Goal: Information Seeking & Learning: Learn about a topic

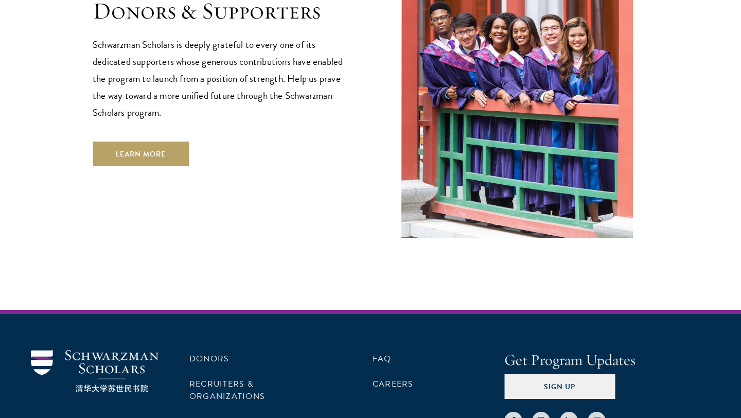
scroll to position [3095, 0]
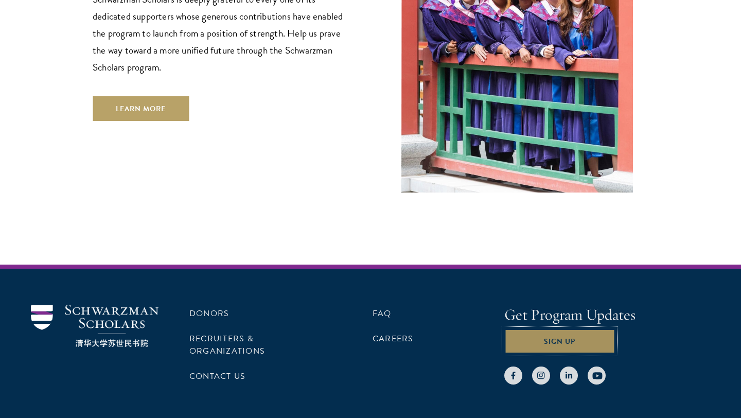
click at [574, 329] on button "Sign Up" at bounding box center [559, 341] width 111 height 25
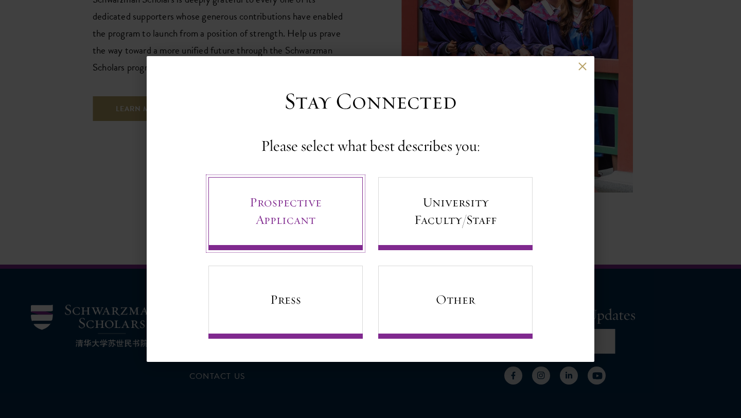
click at [296, 218] on link "Prospective Applicant" at bounding box center [285, 213] width 154 height 73
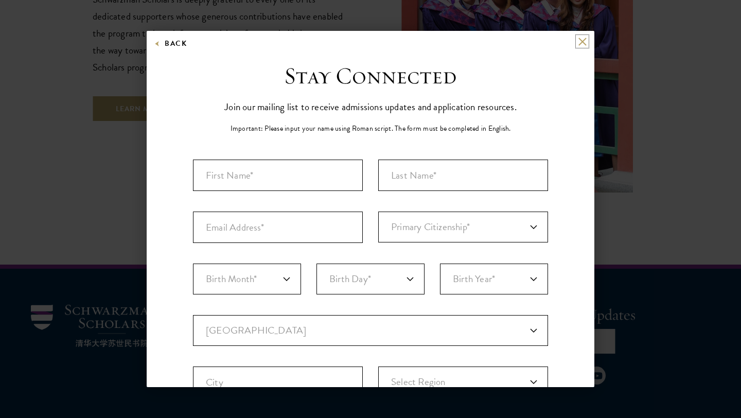
click at [583, 42] on button at bounding box center [582, 41] width 9 height 9
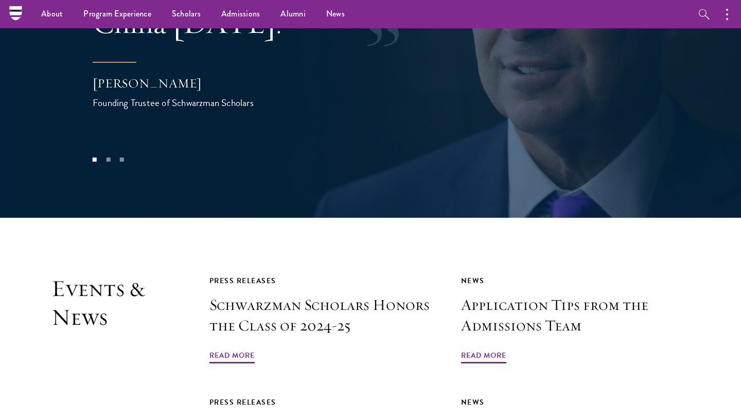
scroll to position [1824, 0]
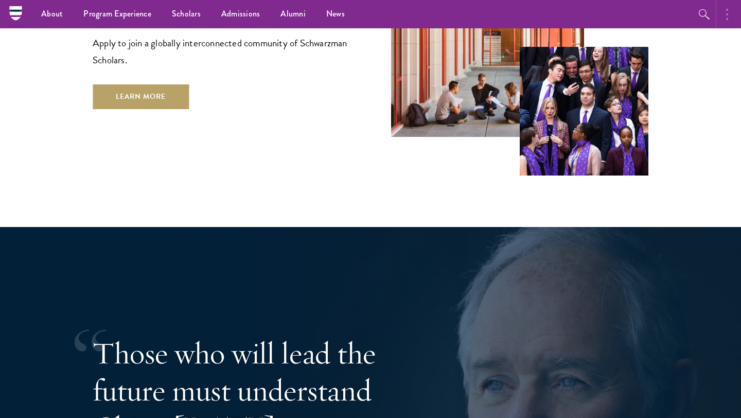
click at [726, 21] on button "button" at bounding box center [730, 14] width 23 height 28
click at [624, 16] on button "button" at bounding box center [619, 14] width 23 height 28
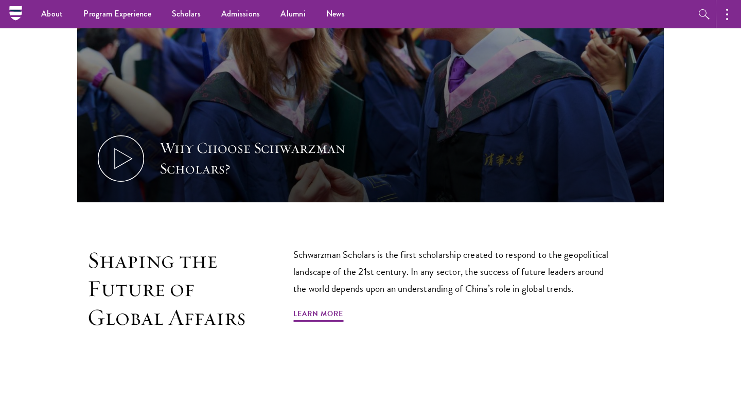
scroll to position [0, 0]
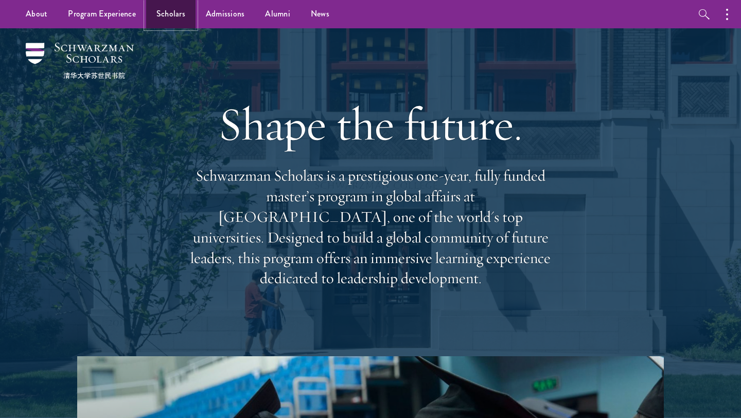
click at [185, 18] on link "Scholars" at bounding box center [170, 14] width 49 height 28
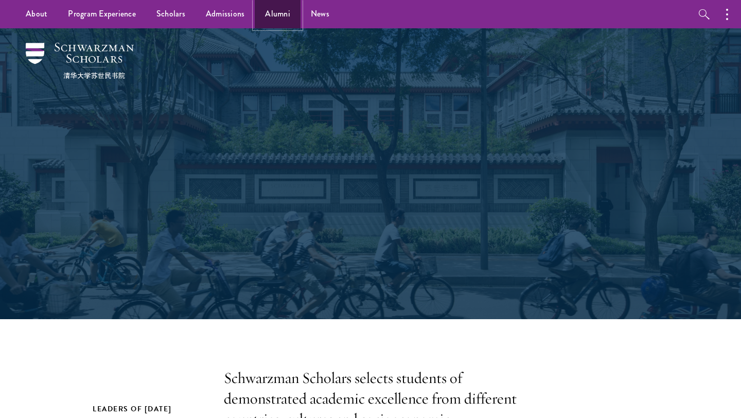
click at [278, 16] on link "Alumni" at bounding box center [278, 14] width 46 height 28
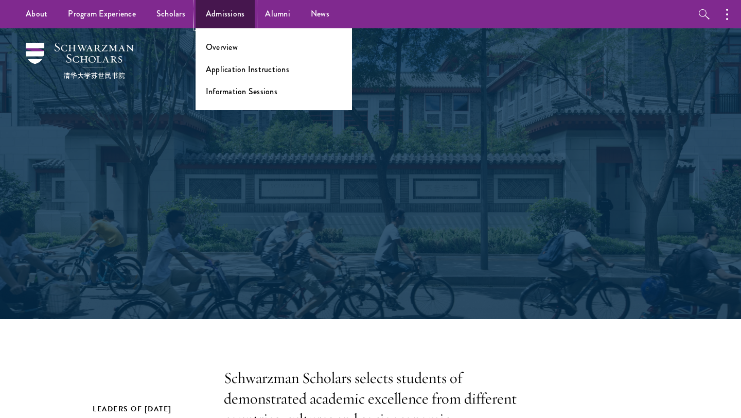
click at [233, 16] on link "Admissions" at bounding box center [226, 14] width 60 height 28
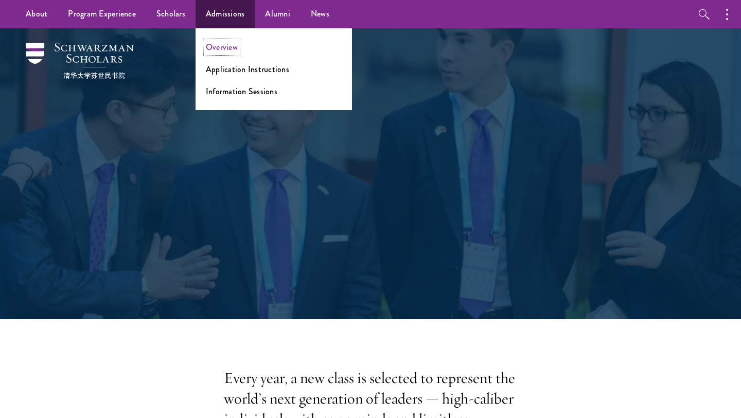
click at [220, 45] on link "Overview" at bounding box center [222, 47] width 32 height 12
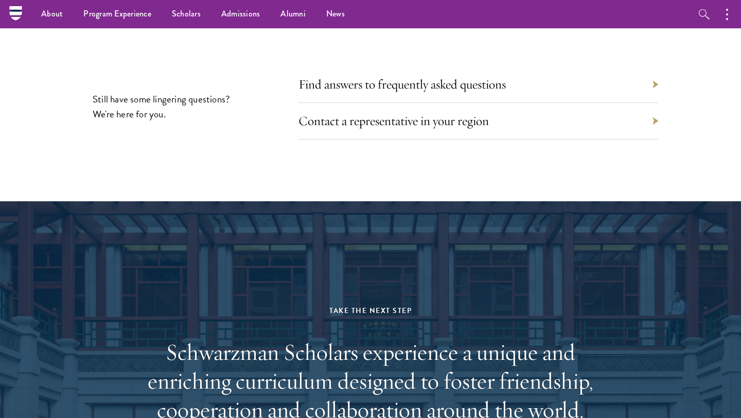
scroll to position [4537, 0]
